Goal: Complete application form: Complete application form

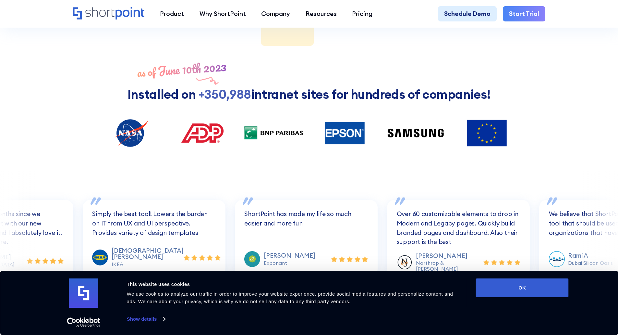
scroll to position [909, 0]
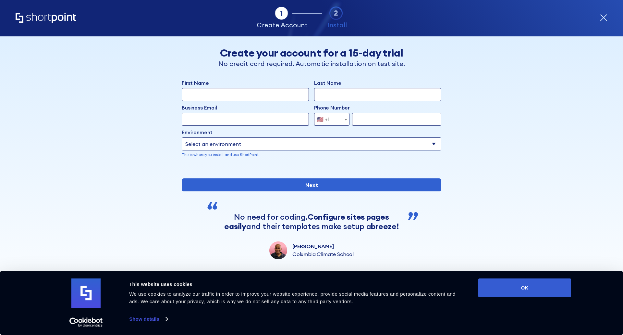
click at [247, 90] on input "First Name" at bounding box center [245, 94] width 127 height 13
click at [247, 93] on input "First Name" at bounding box center [245, 94] width 127 height 13
type input "Admin"
type input "m"
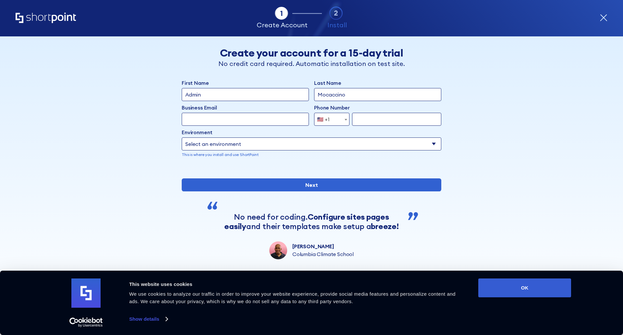
type input "Mocaccino"
paste input "admin@mocaccino.onmicrosoft.com"
type input "admin@mocaccino.onmicrosoft.com"
click at [368, 119] on input "form" at bounding box center [396, 119] width 89 height 13
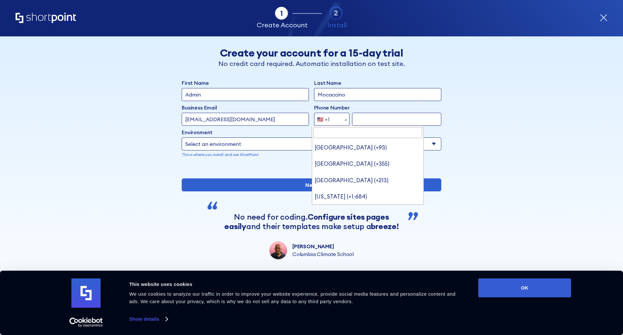
click at [327, 117] on span "🇺🇸 +1" at bounding box center [325, 119] width 22 height 13
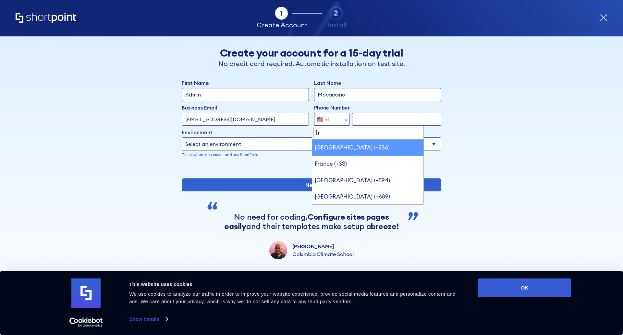
type input "fr"
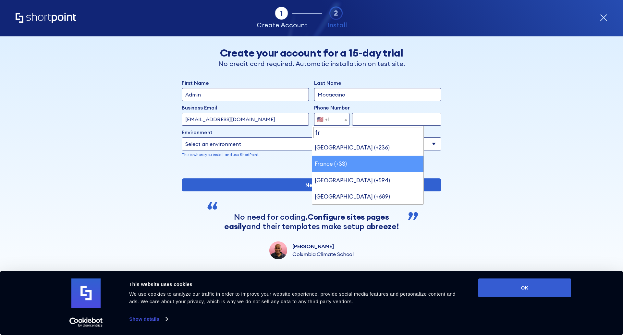
select select "+33"
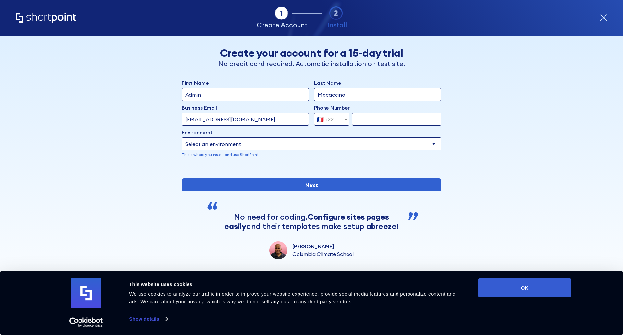
click at [365, 118] on input "form" at bounding box center [396, 119] width 89 height 13
type input "0647766839"
click at [324, 144] on select "Select an environment Microsoft 365 SharePoint Online SharePoint 2019 (On-Premi…" at bounding box center [312, 143] width 260 height 13
select select "Microsoft 365"
click at [182, 137] on select "Select an environment Microsoft 365 SharePoint Online SharePoint 2019 (On-Premi…" at bounding box center [312, 143] width 260 height 13
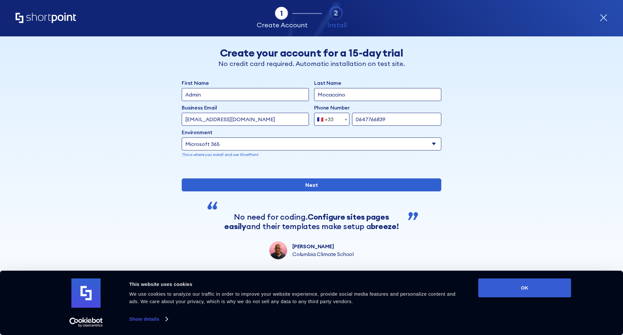
click at [397, 117] on input "0647766839" at bounding box center [396, 119] width 89 height 13
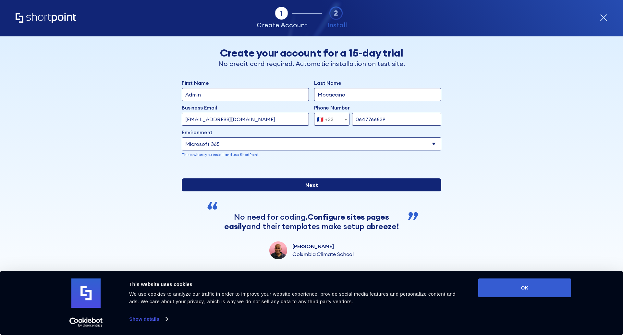
click at [383, 191] on input "Next" at bounding box center [312, 184] width 260 height 13
